Goal: Information Seeking & Learning: Learn about a topic

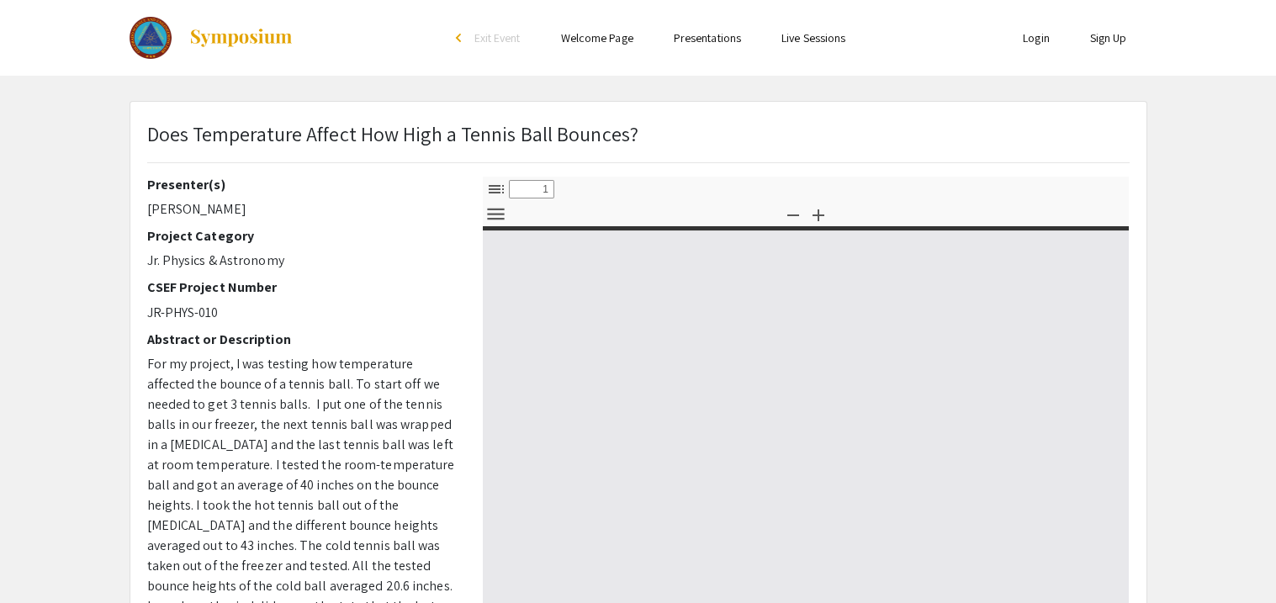
select select "custom"
type input "0"
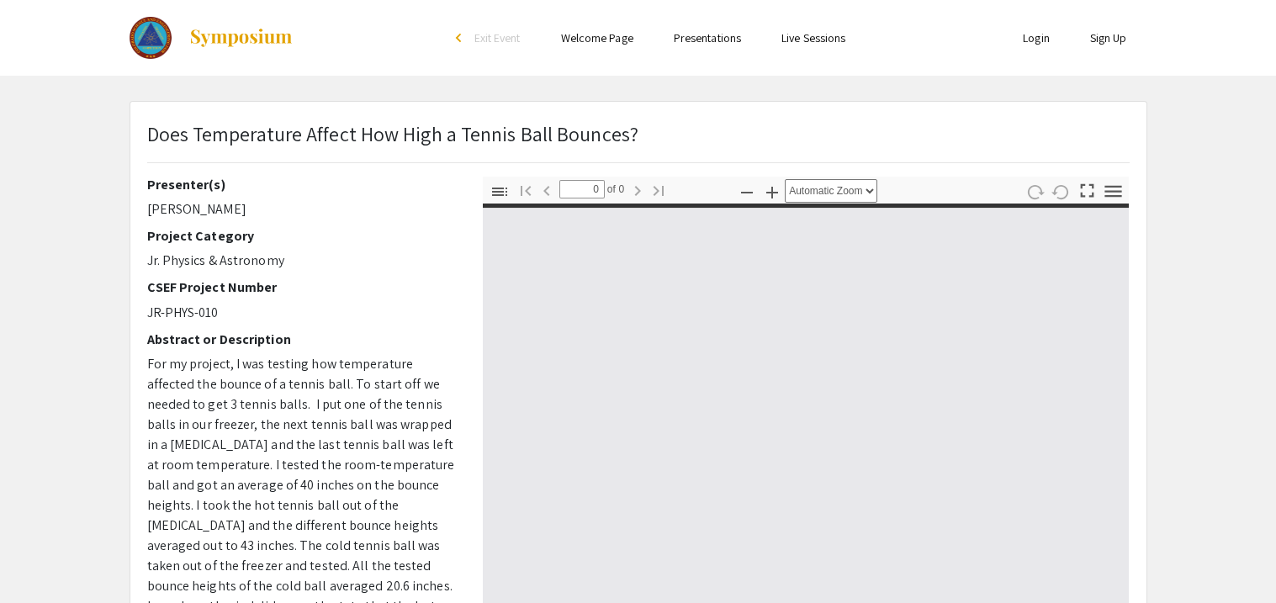
select select "custom"
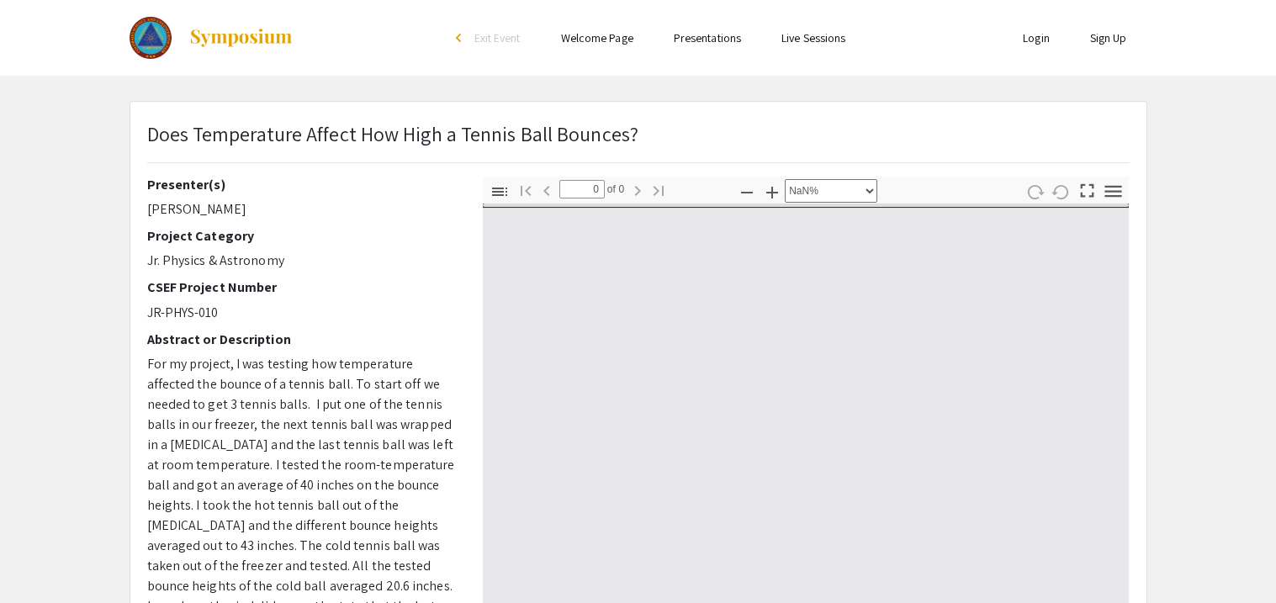
type input "1"
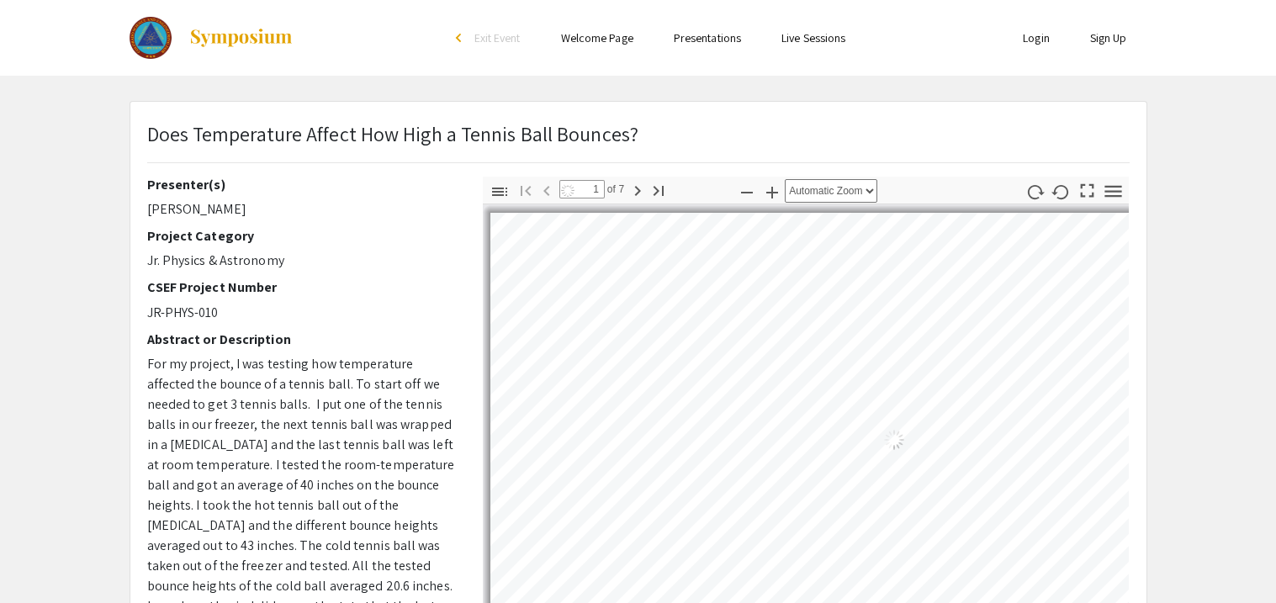
select select "auto"
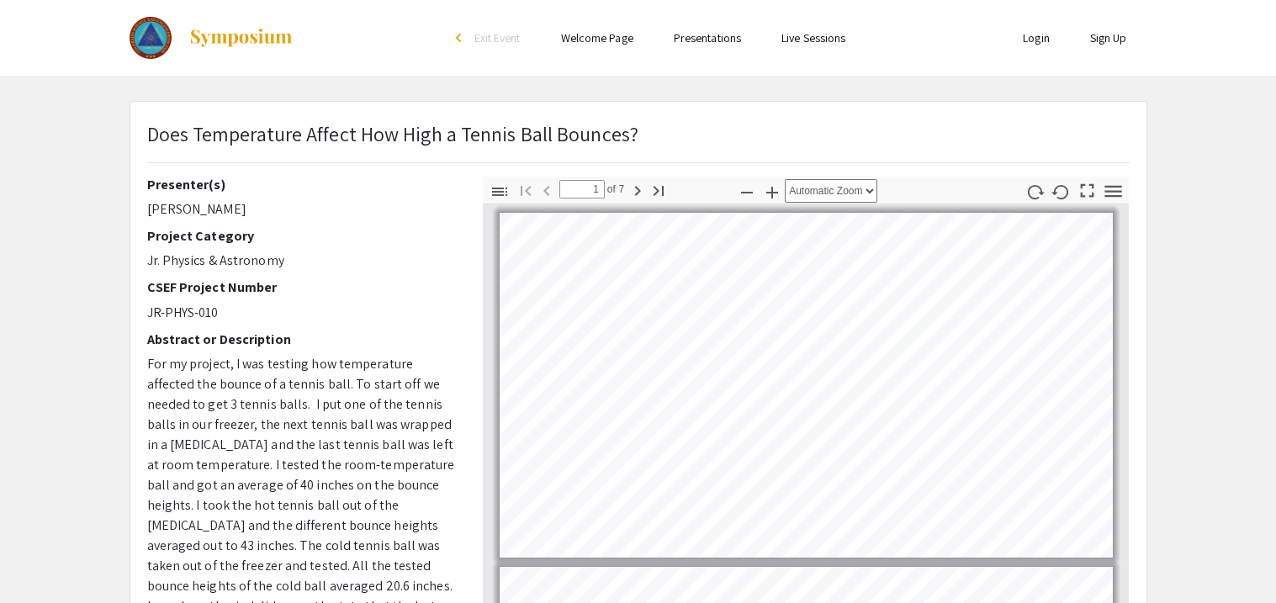
scroll to position [2, 0]
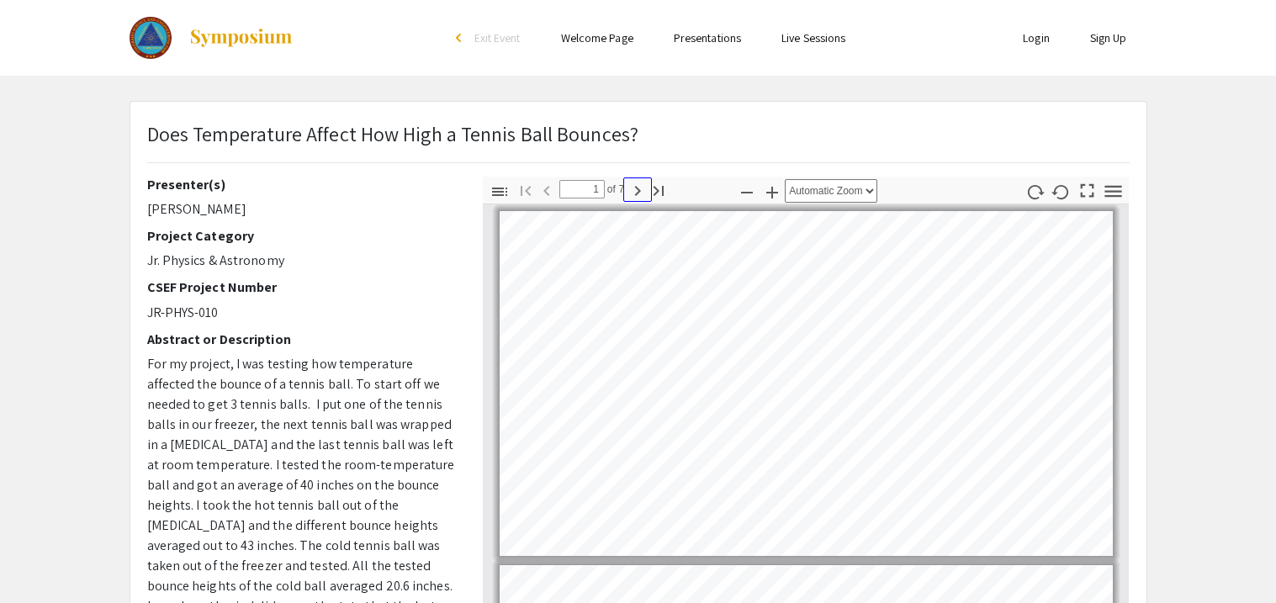
click at [638, 192] on icon "button" at bounding box center [638, 191] width 20 height 20
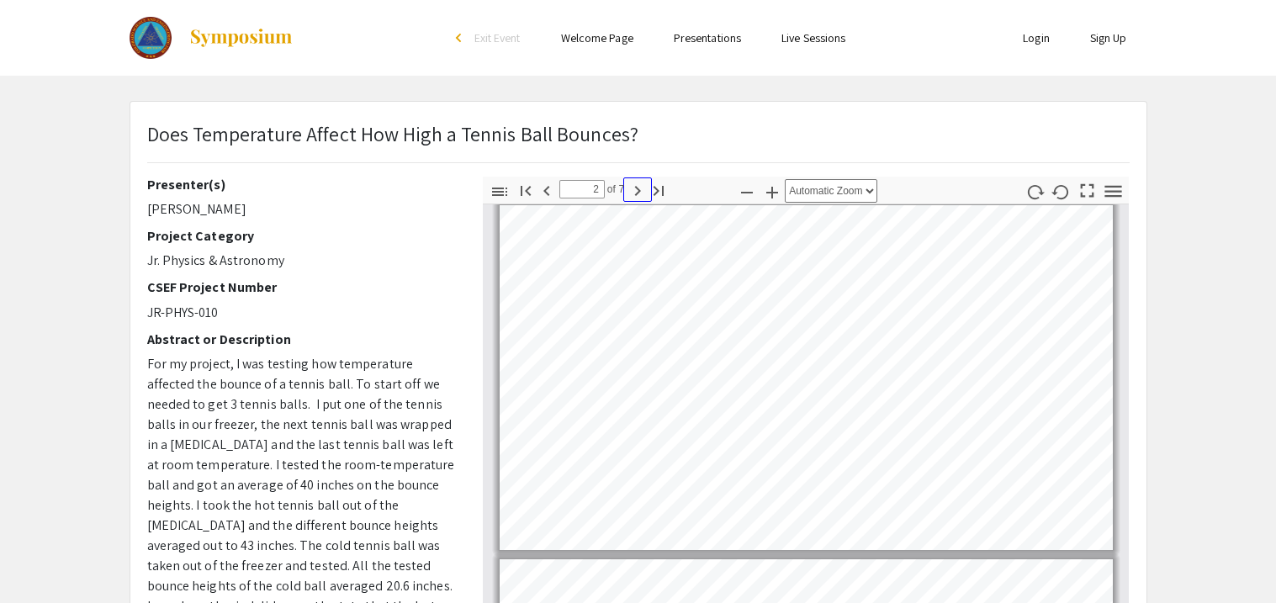
click at [634, 191] on icon "button" at bounding box center [638, 191] width 20 height 20
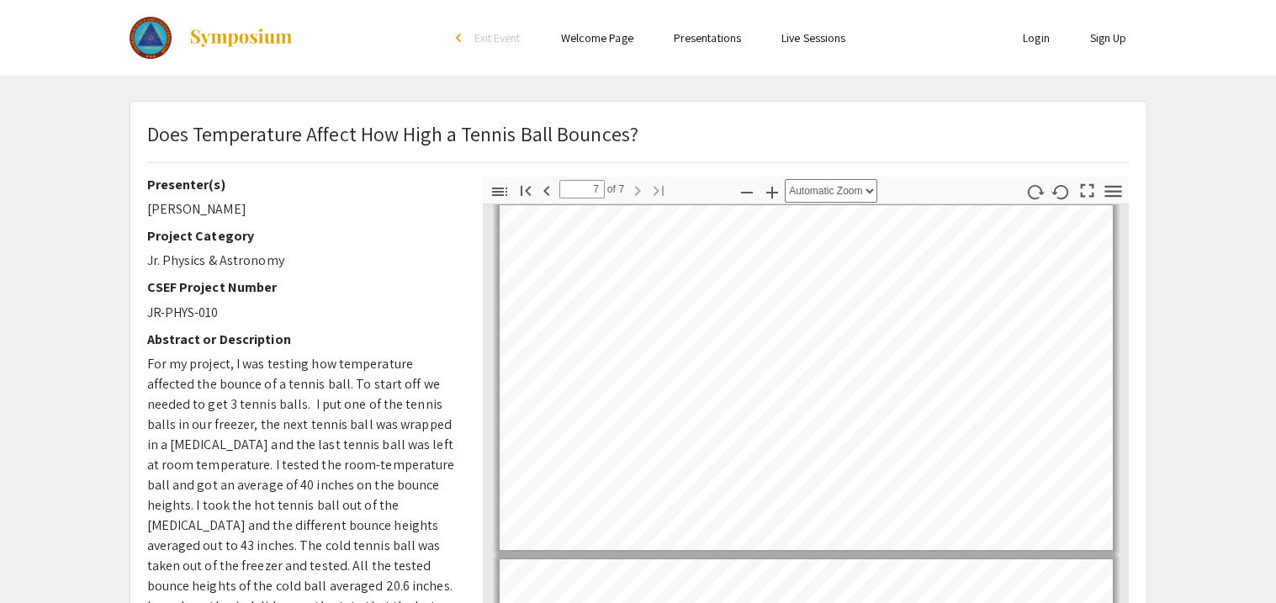
scroll to position [1922, 0]
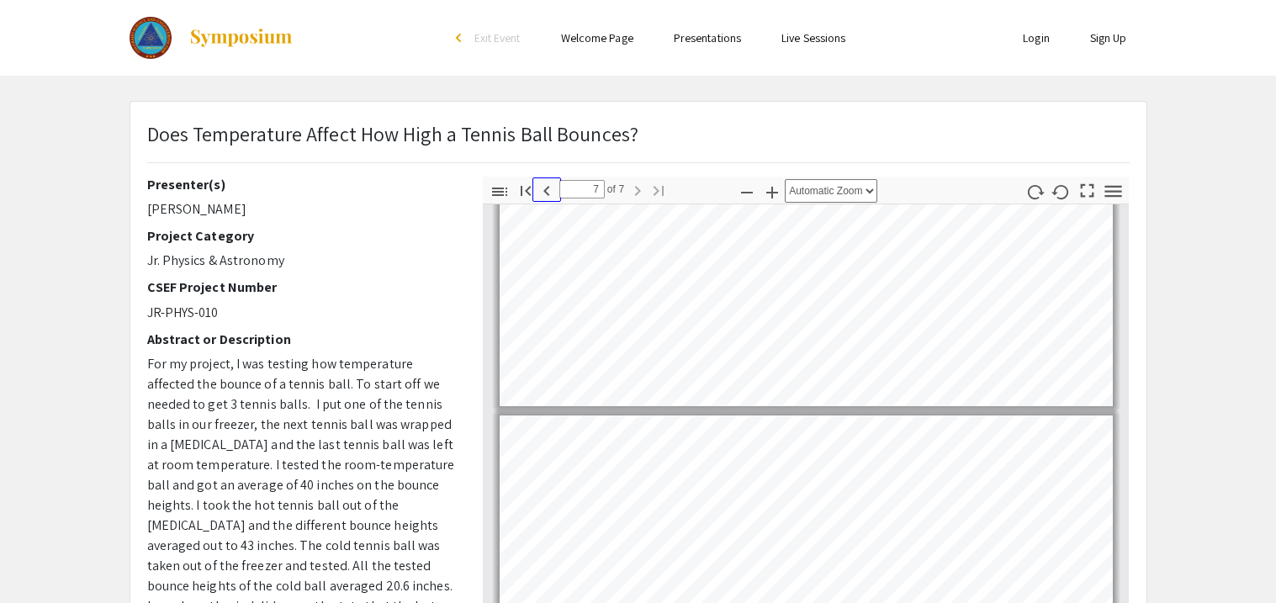
click at [544, 192] on icon "button" at bounding box center [547, 191] width 20 height 20
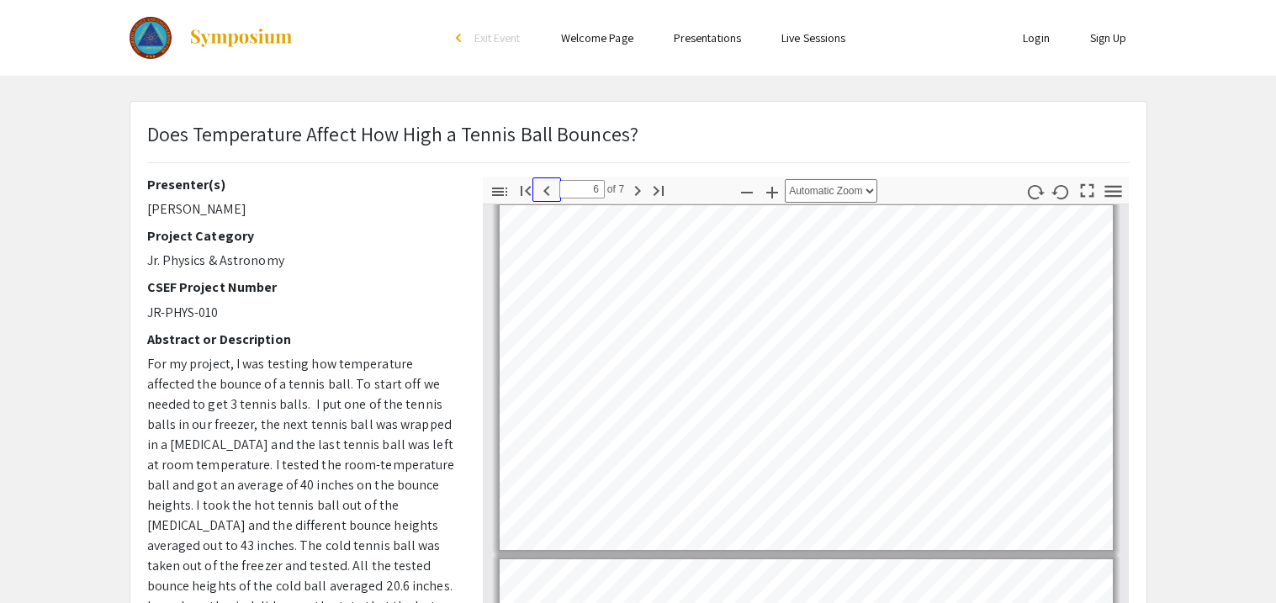
click at [544, 192] on icon "button" at bounding box center [547, 191] width 20 height 20
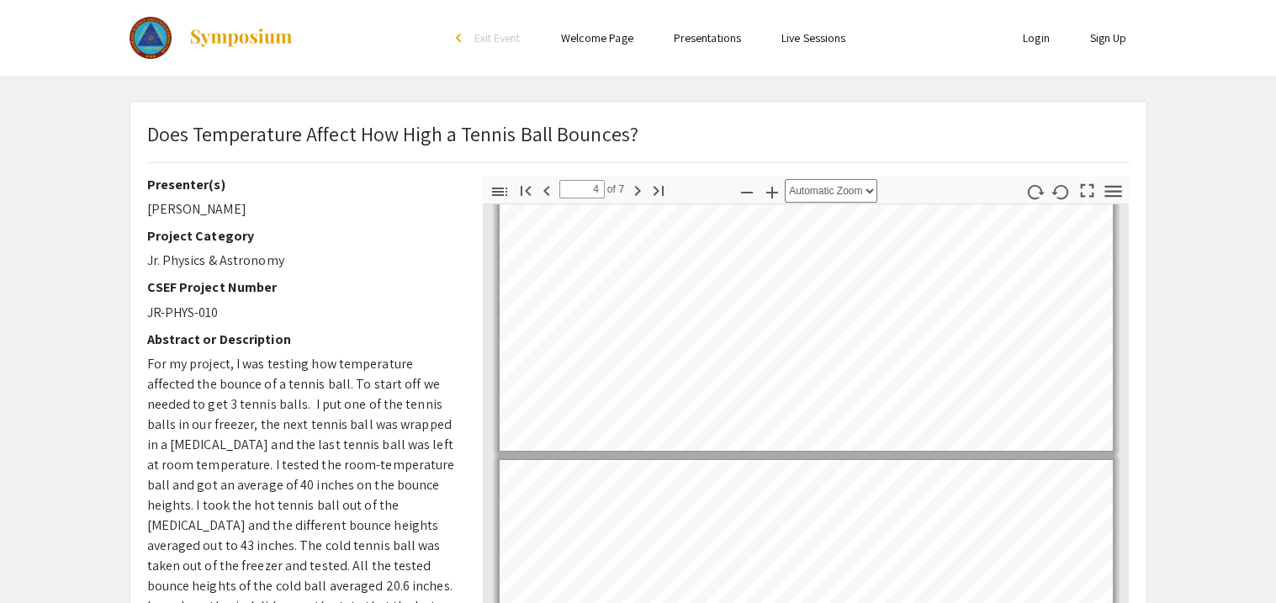
scroll to position [62, 0]
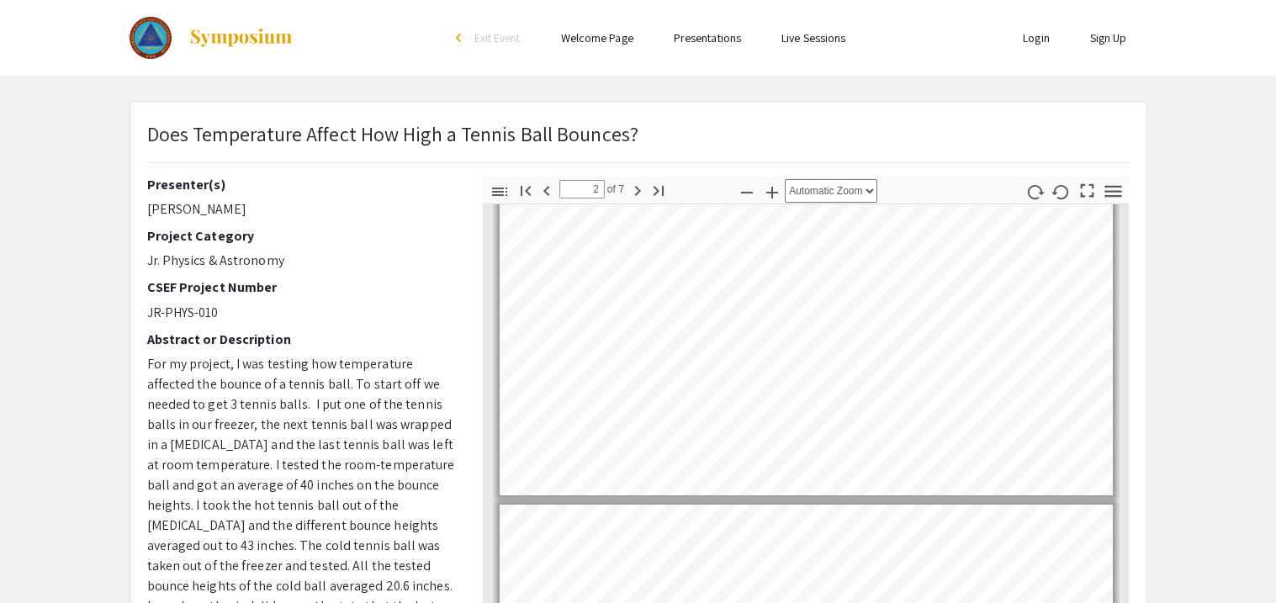
type input "1"
